Goal: Navigation & Orientation: Find specific page/section

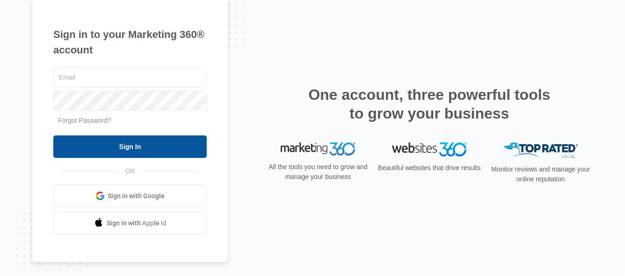
type input "[PERSON_NAME][EMAIL_ADDRESS][DOMAIN_NAME]"
click at [129, 147] on input "Sign In" at bounding box center [130, 146] width 154 height 22
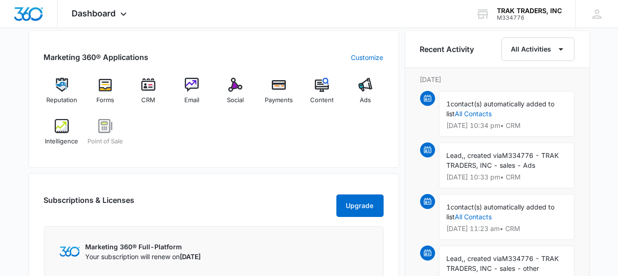
scroll to position [609, 0]
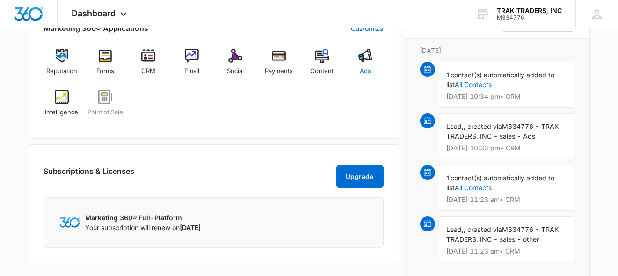
click at [363, 63] on div "Ads" at bounding box center [366, 66] width 36 height 34
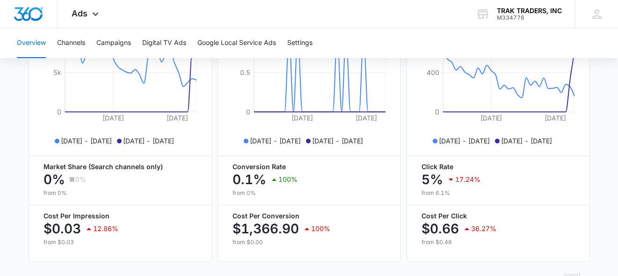
scroll to position [490, 0]
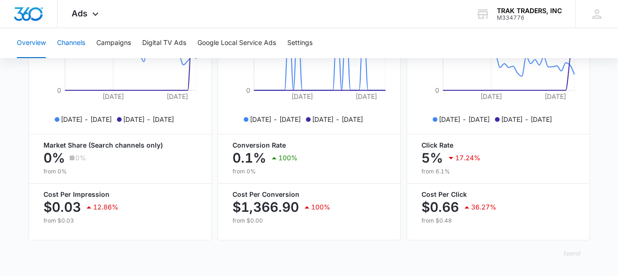
click at [83, 42] on button "Channels" at bounding box center [71, 43] width 28 height 30
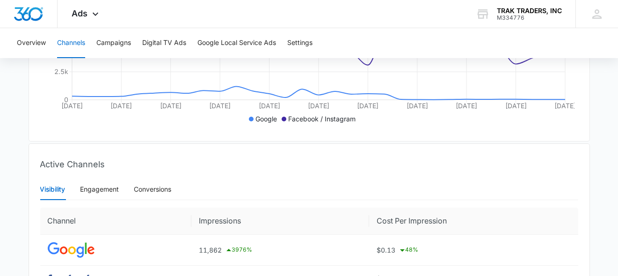
scroll to position [22, 0]
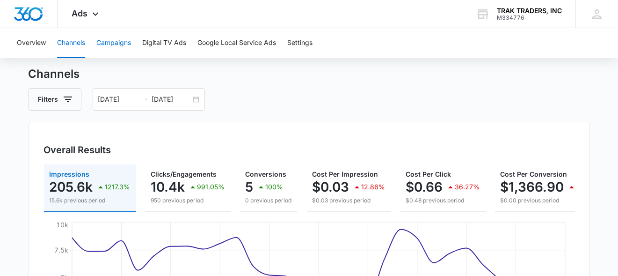
click at [121, 44] on button "Campaigns" at bounding box center [113, 43] width 35 height 30
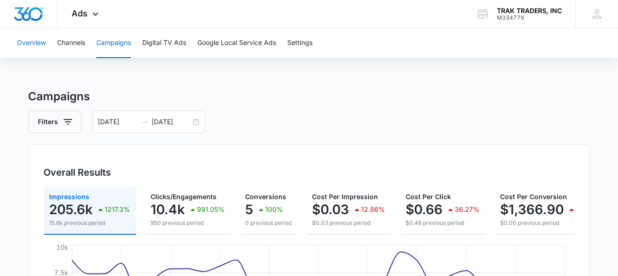
click at [32, 45] on button "Overview" at bounding box center [31, 43] width 29 height 30
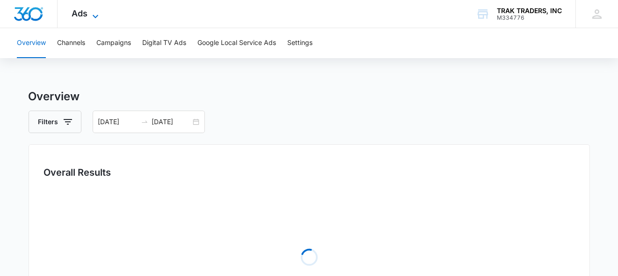
click at [96, 15] on icon at bounding box center [95, 16] width 11 height 11
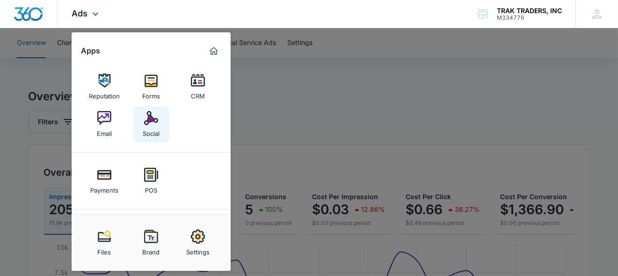
click at [153, 127] on div "Social" at bounding box center [151, 131] width 17 height 12
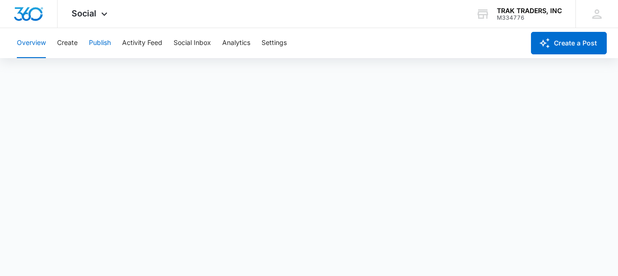
click at [95, 40] on button "Publish" at bounding box center [100, 43] width 22 height 30
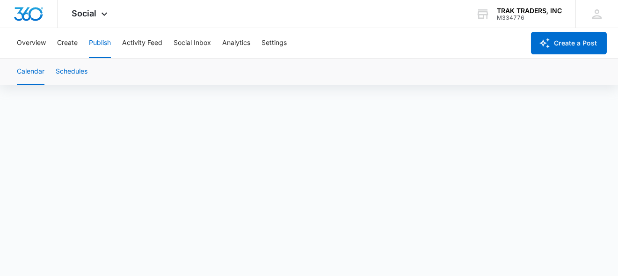
click at [80, 73] on button "Schedules" at bounding box center [72, 72] width 32 height 26
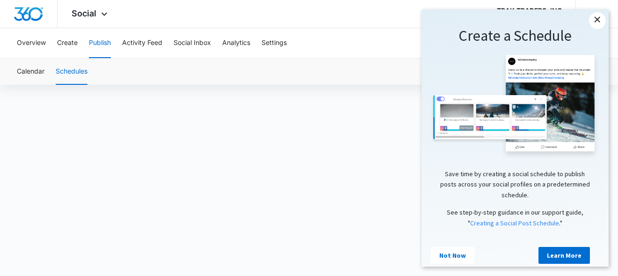
click at [593, 20] on link "×" at bounding box center [597, 20] width 17 height 17
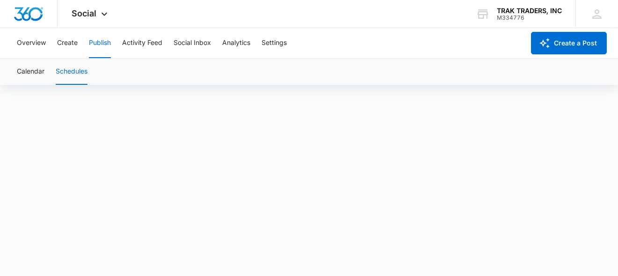
scroll to position [7, 0]
